Goal: Check status: Check status

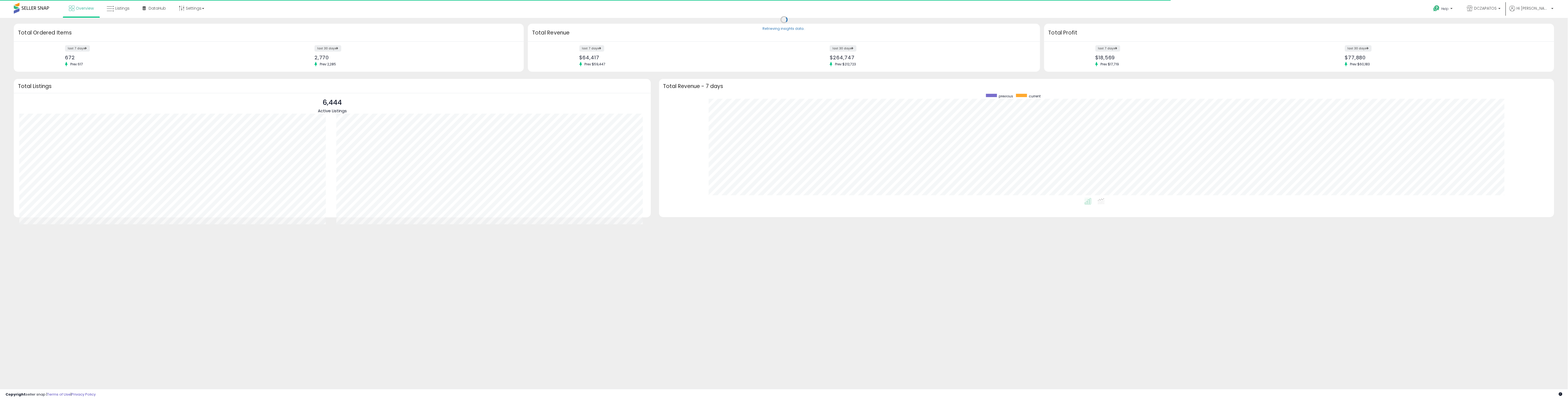
scroll to position [104, 884]
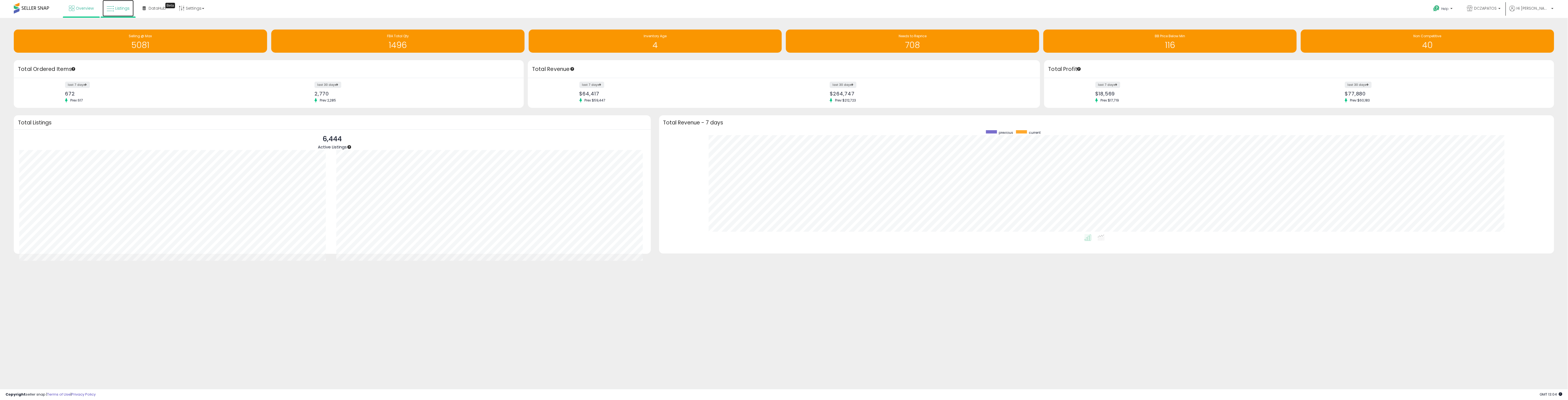
click at [119, 4] on link "Listings" at bounding box center [117, 8] width 31 height 16
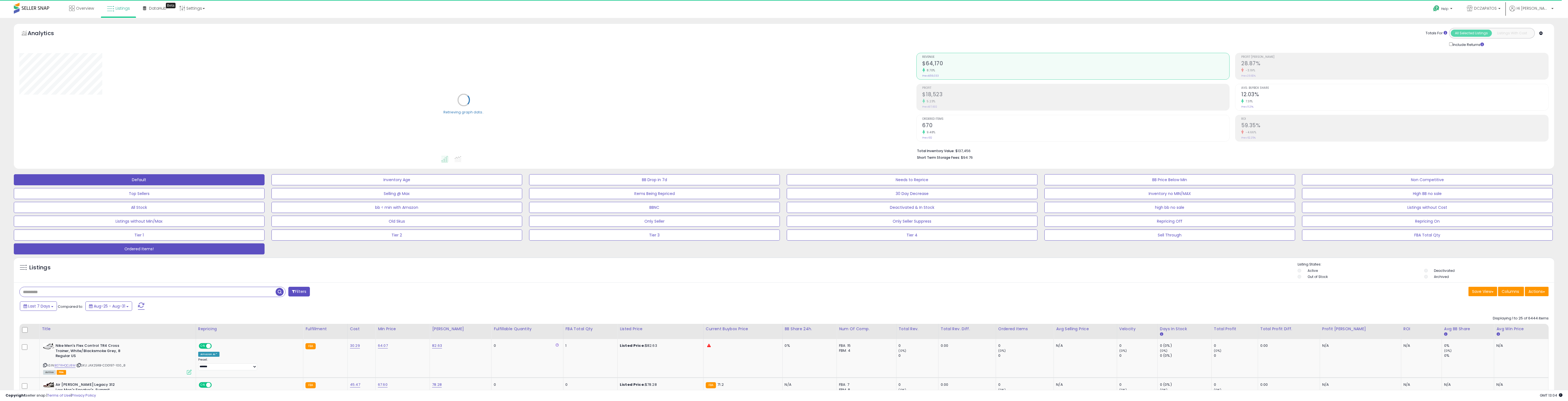
click at [178, 248] on button "Ordered Items!" at bounding box center [139, 249] width 251 height 11
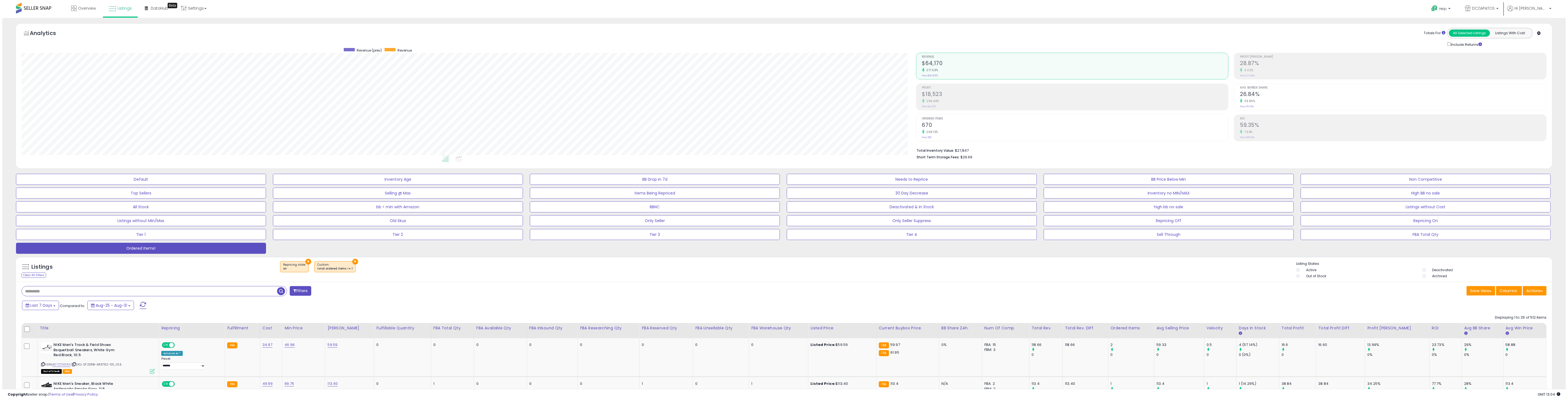
scroll to position [113, 894]
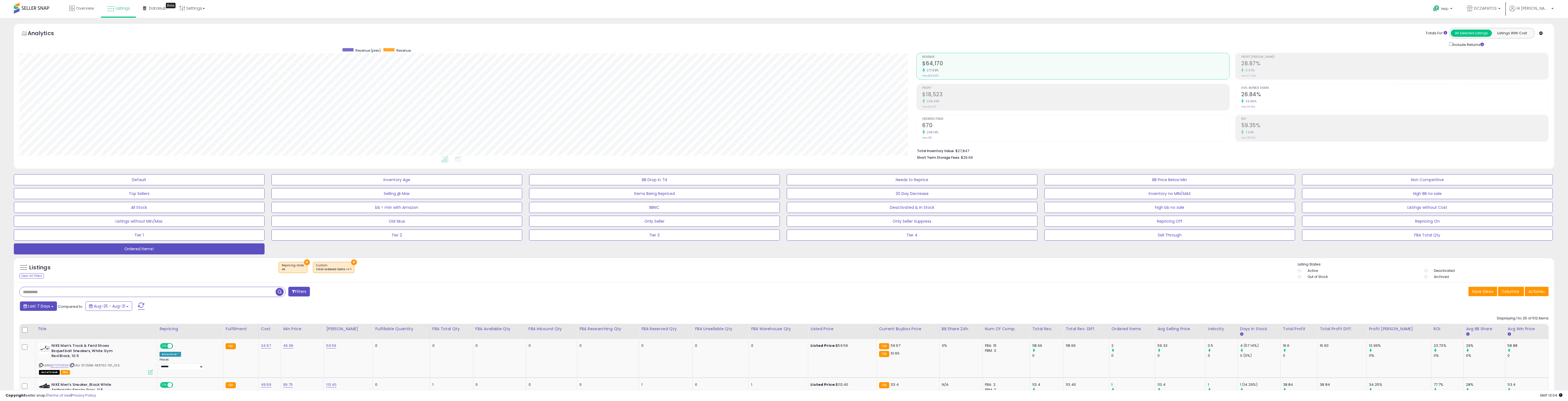
click at [41, 308] on span "Last 7 Days" at bounding box center [39, 306] width 22 height 5
click at [43, 358] on input "**********" at bounding box center [35, 357] width 21 height 9
click at [74, 346] on td "7" at bounding box center [74, 346] width 9 height 7
type input "**********"
click at [37, 367] on button "Set" at bounding box center [35, 368] width 20 height 9
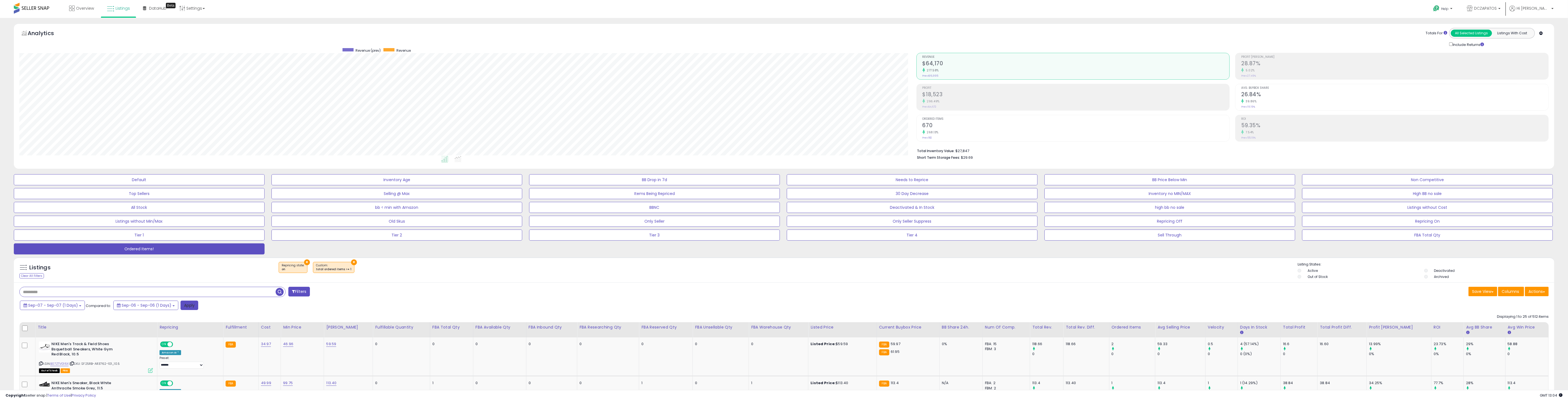
click at [188, 305] on button "Apply" at bounding box center [189, 305] width 18 height 9
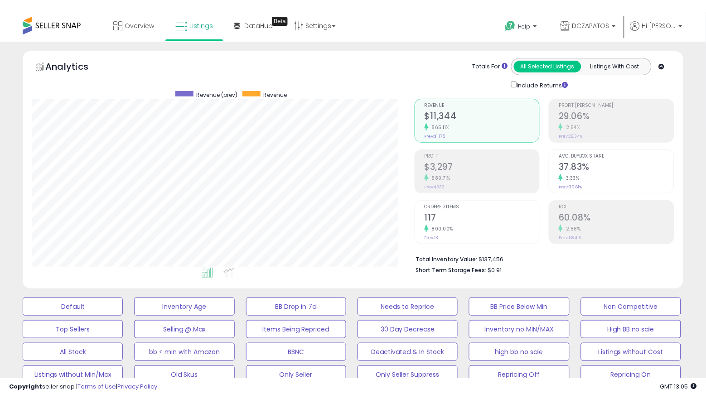
scroll to position [186, 382]
